Goal: Navigation & Orientation: Understand site structure

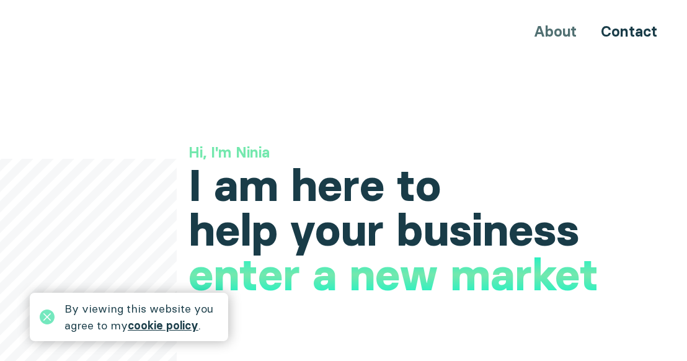
click at [180, 327] on link "cookie policy" at bounding box center [163, 325] width 71 height 14
click at [46, 316] on icon at bounding box center [47, 316] width 15 height 15
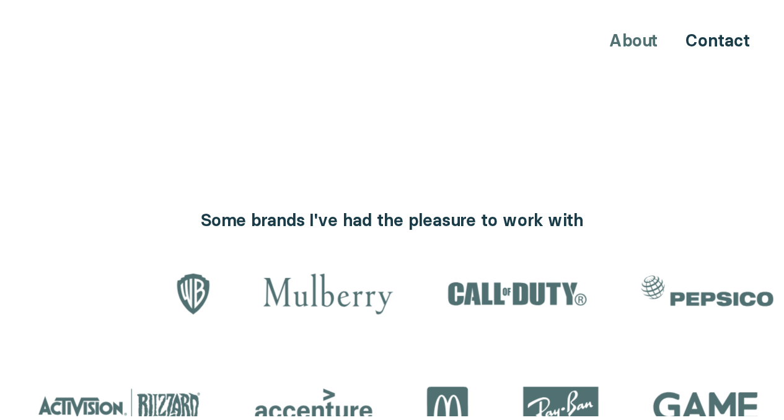
scroll to position [1336, 0]
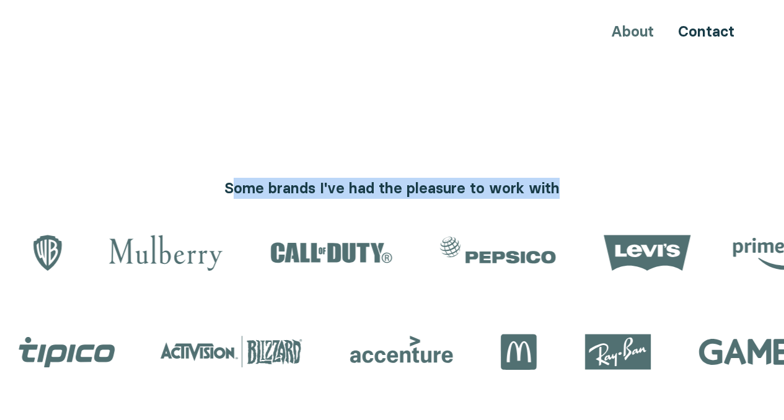
drag, startPoint x: 232, startPoint y: 169, endPoint x: 558, endPoint y: 168, distance: 326.7
click at [558, 178] on h3 "Some brands I've had the pleasure to work with" at bounding box center [392, 188] width 724 height 21
drag, startPoint x: 227, startPoint y: 164, endPoint x: 558, endPoint y: 167, distance: 331.0
click at [558, 178] on h3 "Some brands I've had the pleasure to work with" at bounding box center [392, 188] width 724 height 21
copy h3 "Some brands I've had the pleasure to work with"
